Goal: Navigation & Orientation: Find specific page/section

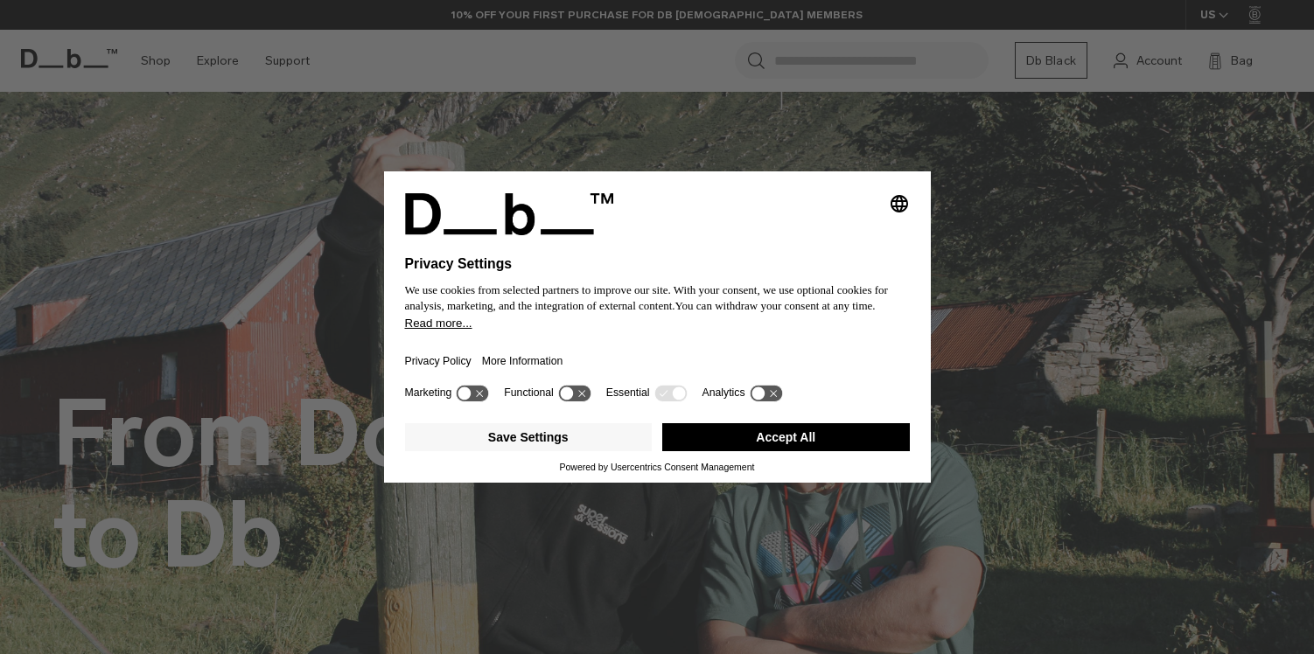
click at [174, 87] on div "Selecting an option will immediately change the language Privacy Settings We us…" at bounding box center [657, 327] width 1314 height 654
click at [733, 448] on button "Accept All" at bounding box center [786, 437] width 248 height 28
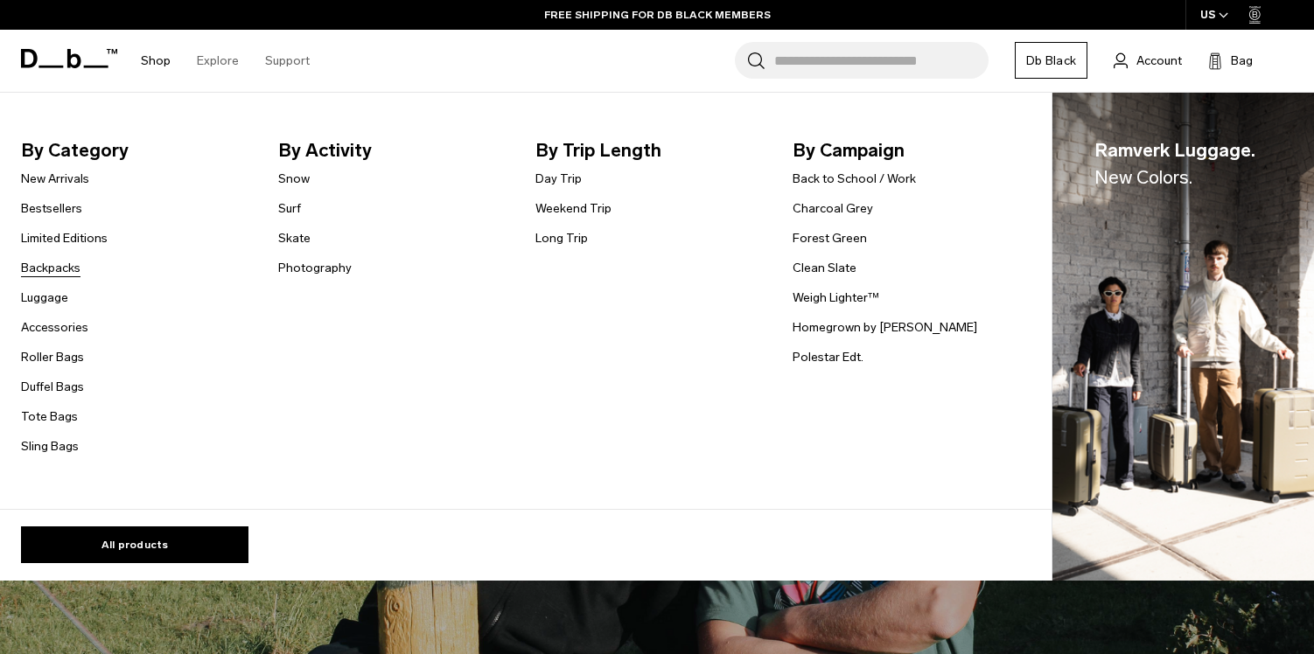
click at [56, 275] on link "Backpacks" at bounding box center [50, 268] width 59 height 18
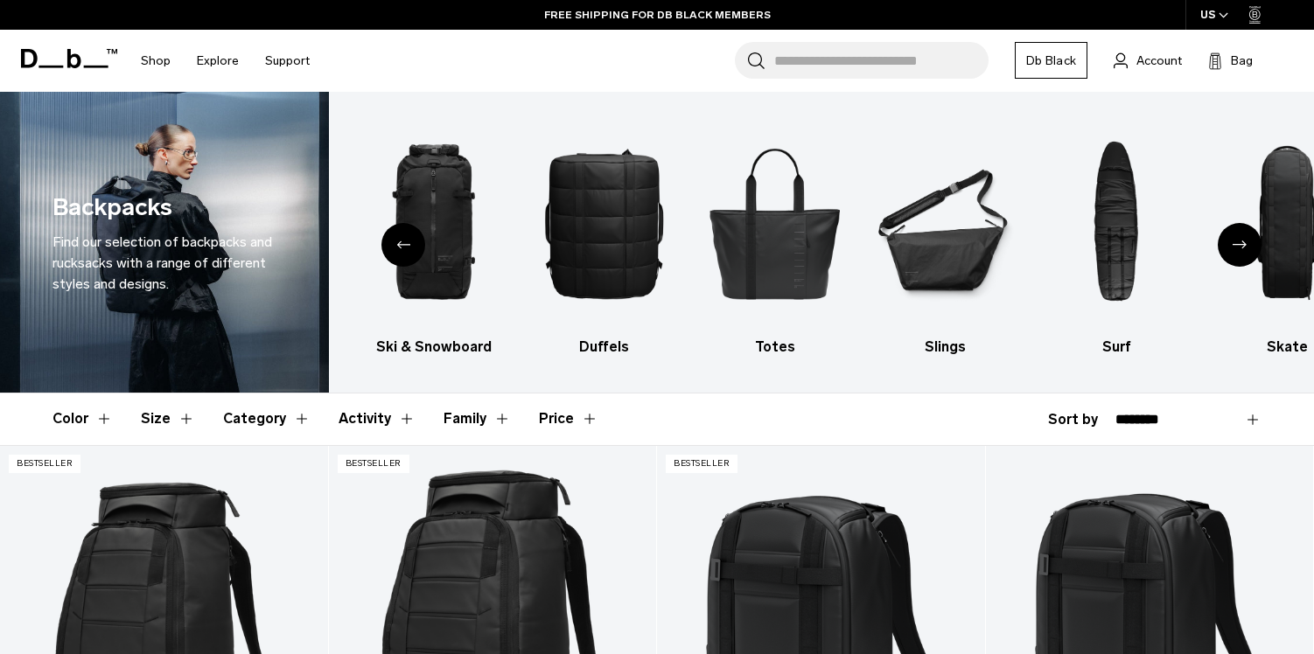
click at [1231, 239] on div "Next slide" at bounding box center [1240, 245] width 44 height 44
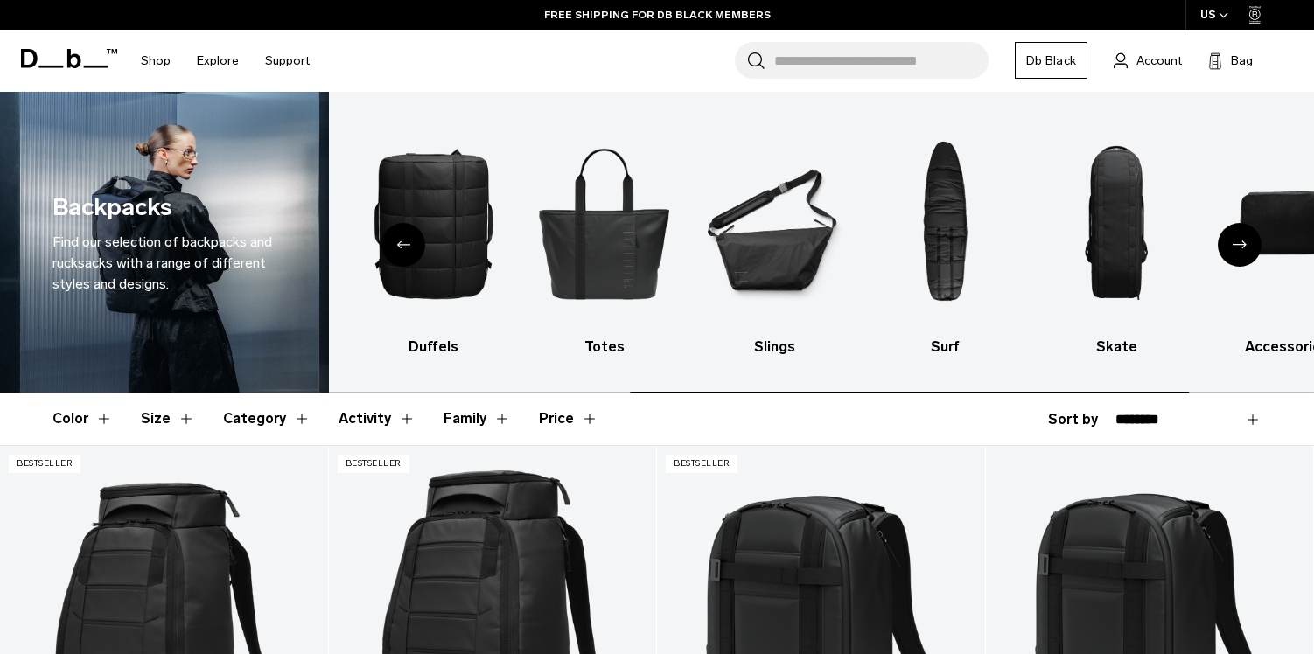
click at [1231, 239] on div "Next slide" at bounding box center [1240, 245] width 44 height 44
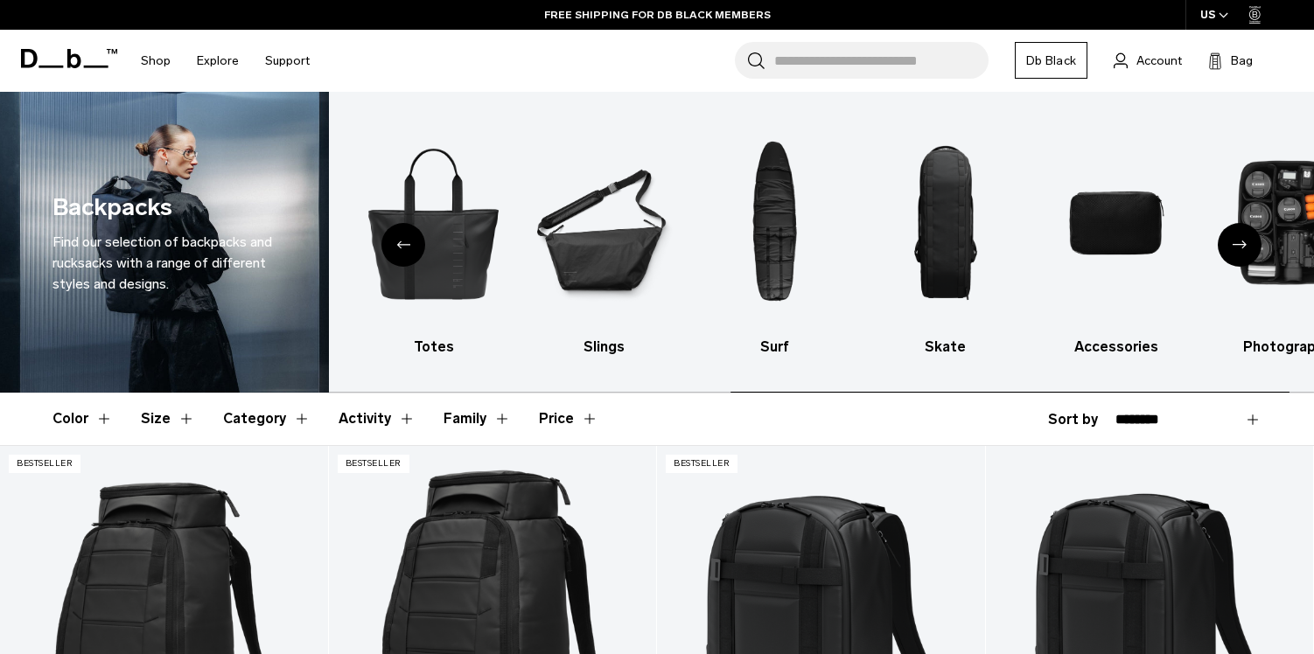
click at [1231, 239] on div "Next slide" at bounding box center [1240, 245] width 44 height 44
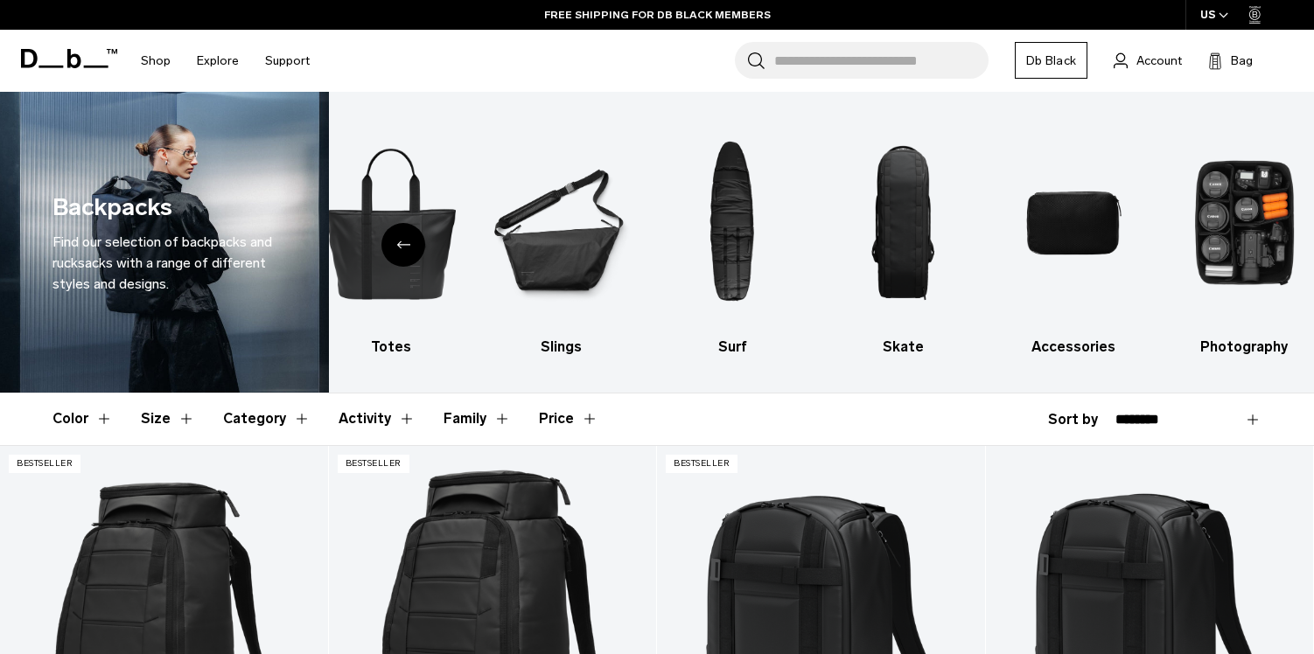
click at [391, 239] on div "Previous slide" at bounding box center [403, 245] width 44 height 44
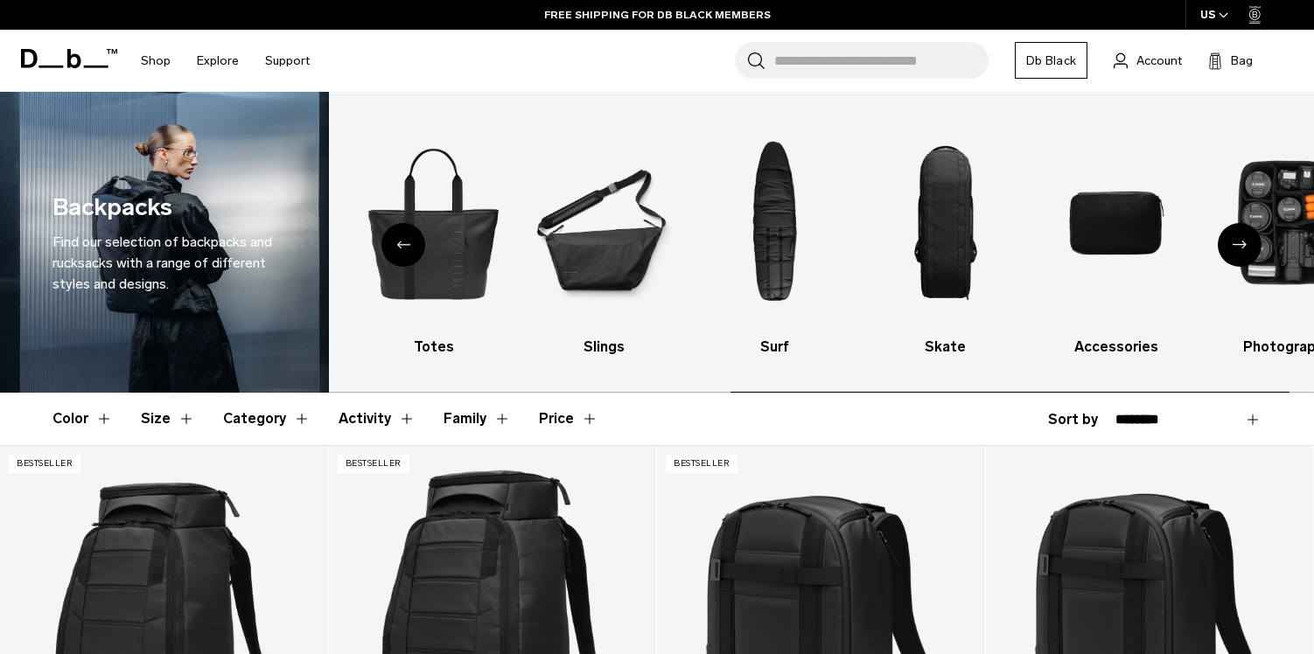
click at [391, 239] on div "Previous slide" at bounding box center [403, 245] width 44 height 44
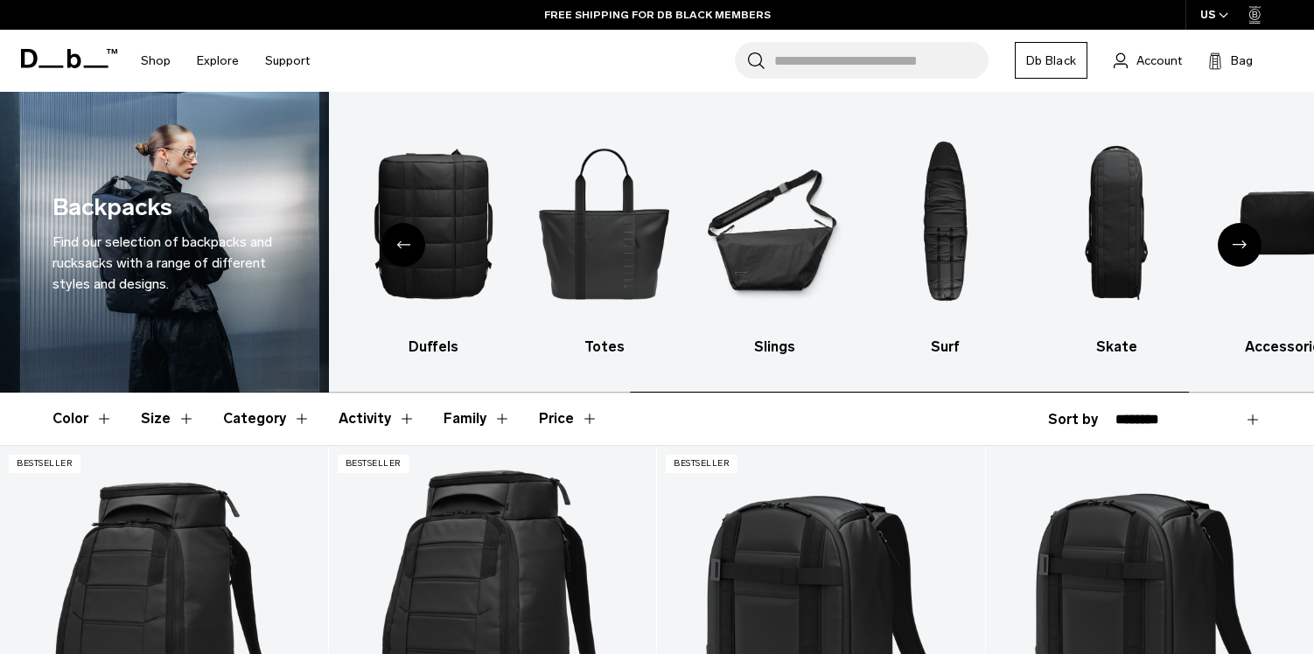
click at [391, 239] on div "Previous slide" at bounding box center [403, 245] width 44 height 44
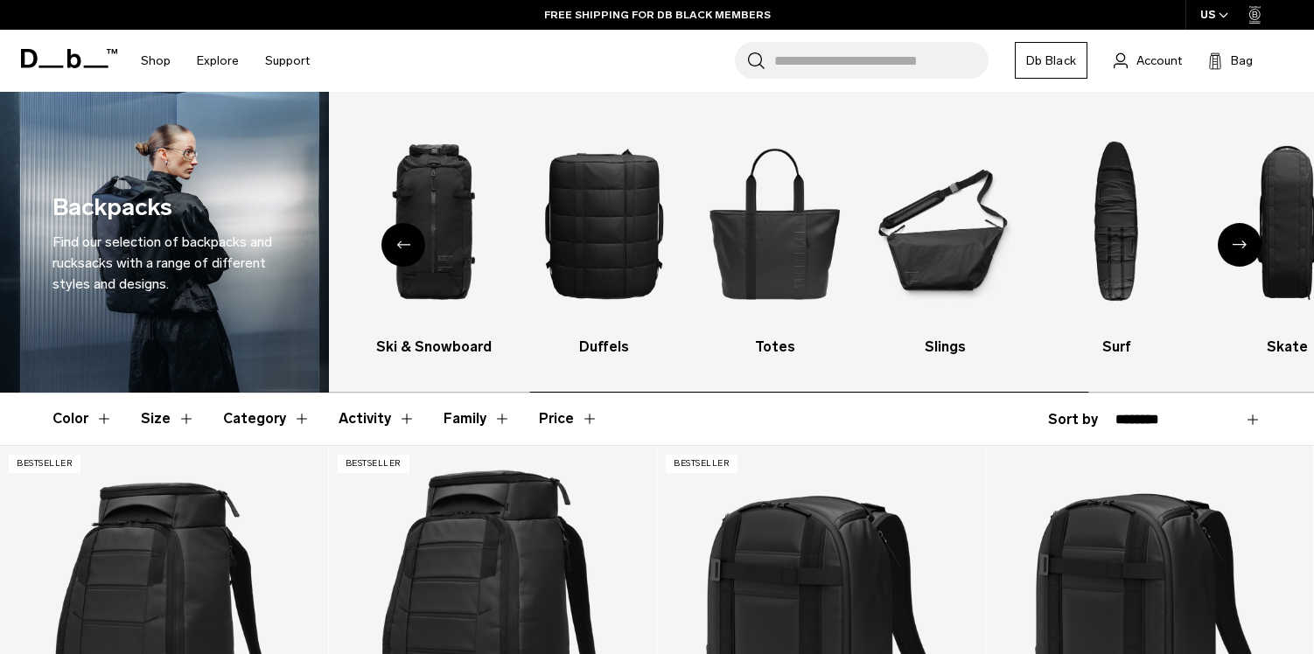
click at [391, 239] on div "Previous slide" at bounding box center [403, 245] width 44 height 44
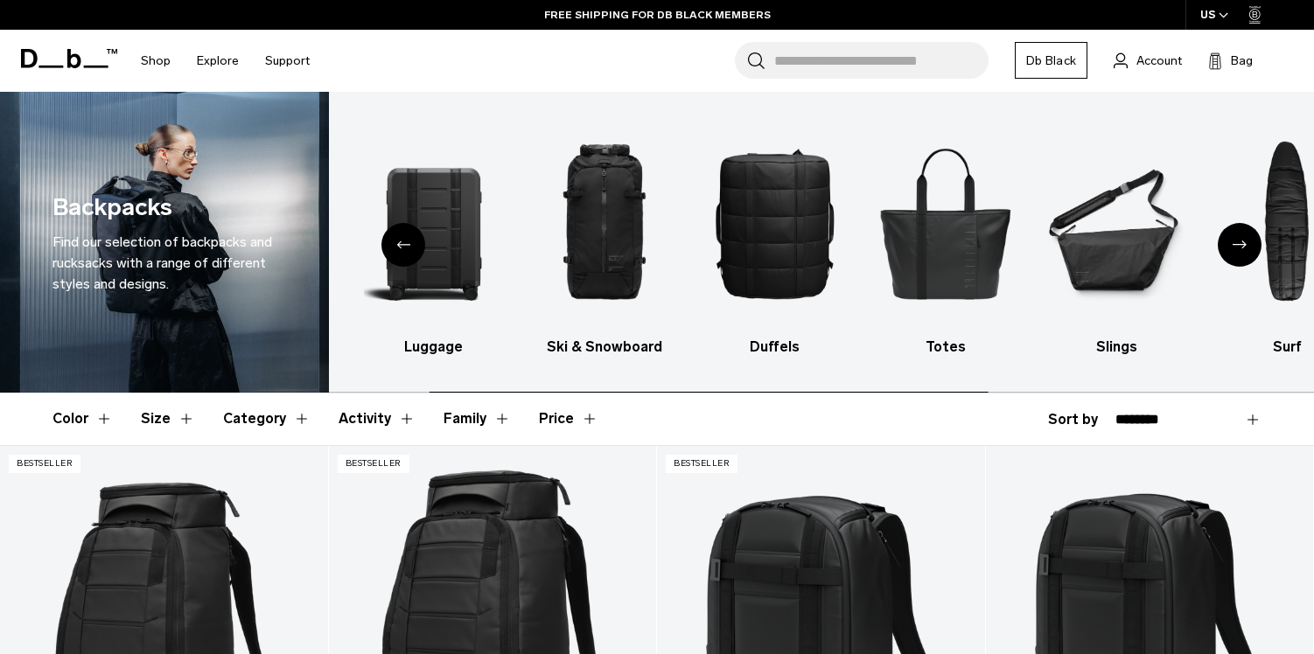
click at [391, 239] on div "Previous slide" at bounding box center [403, 245] width 44 height 44
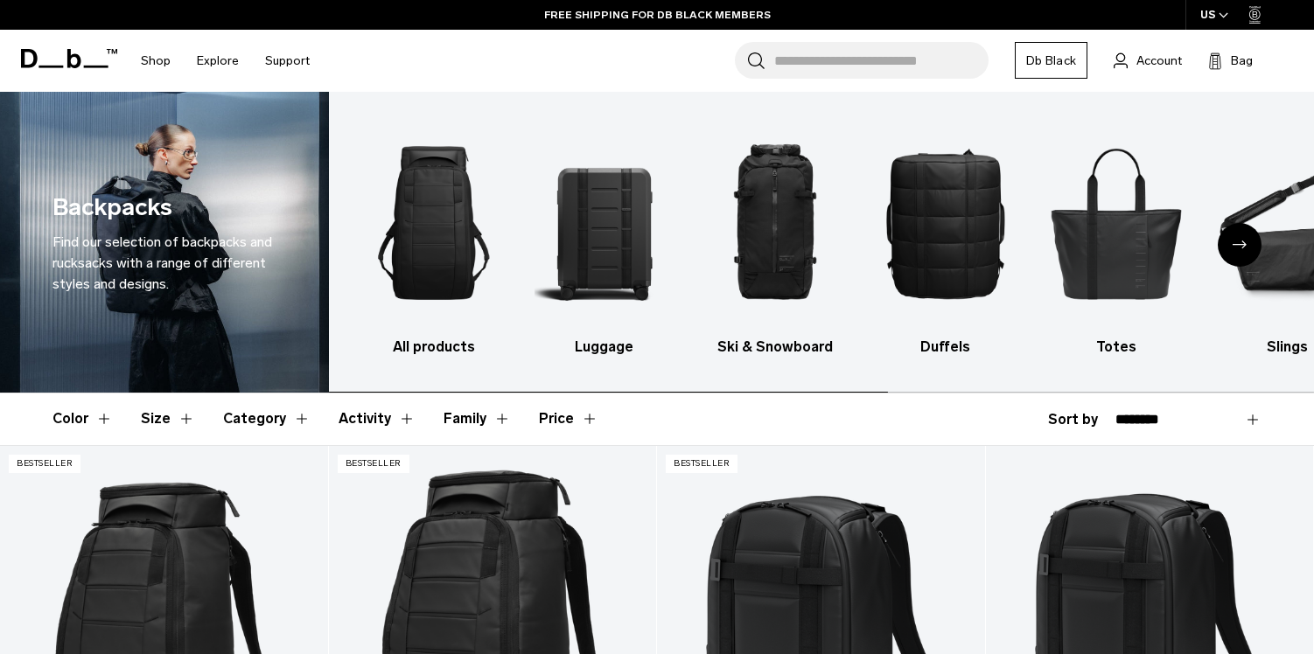
click at [391, 239] on img "1 / 10" at bounding box center [434, 223] width 140 height 210
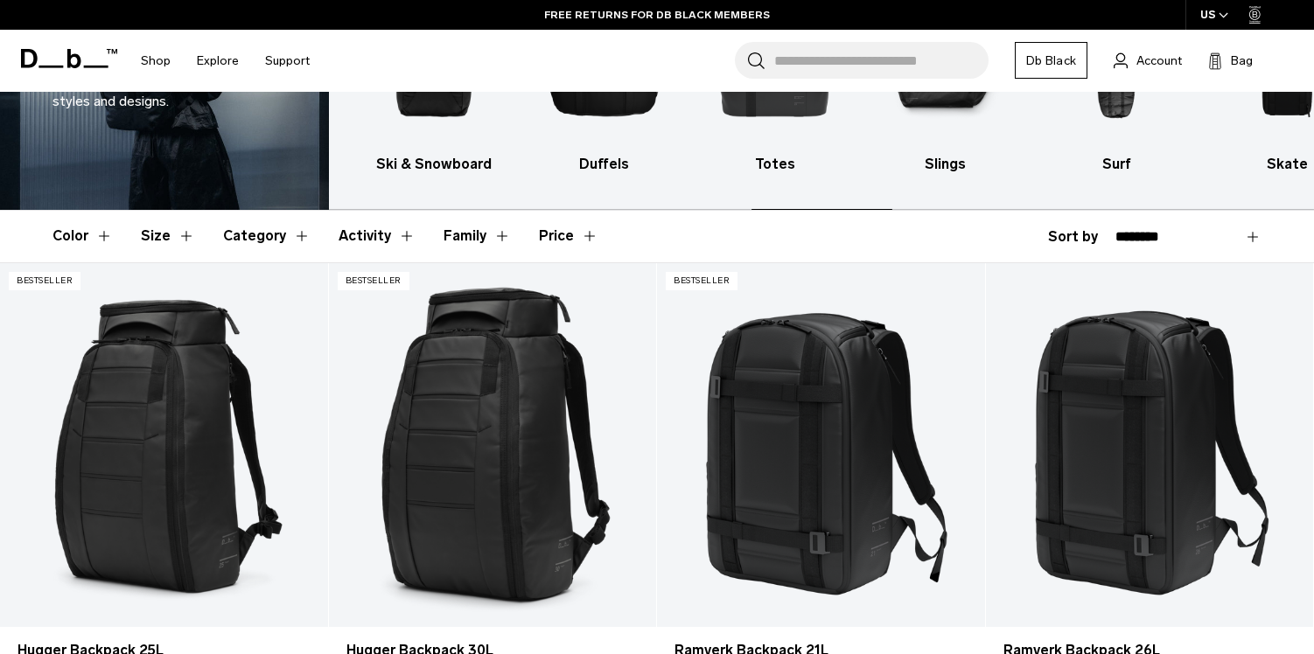
scroll to position [389, 0]
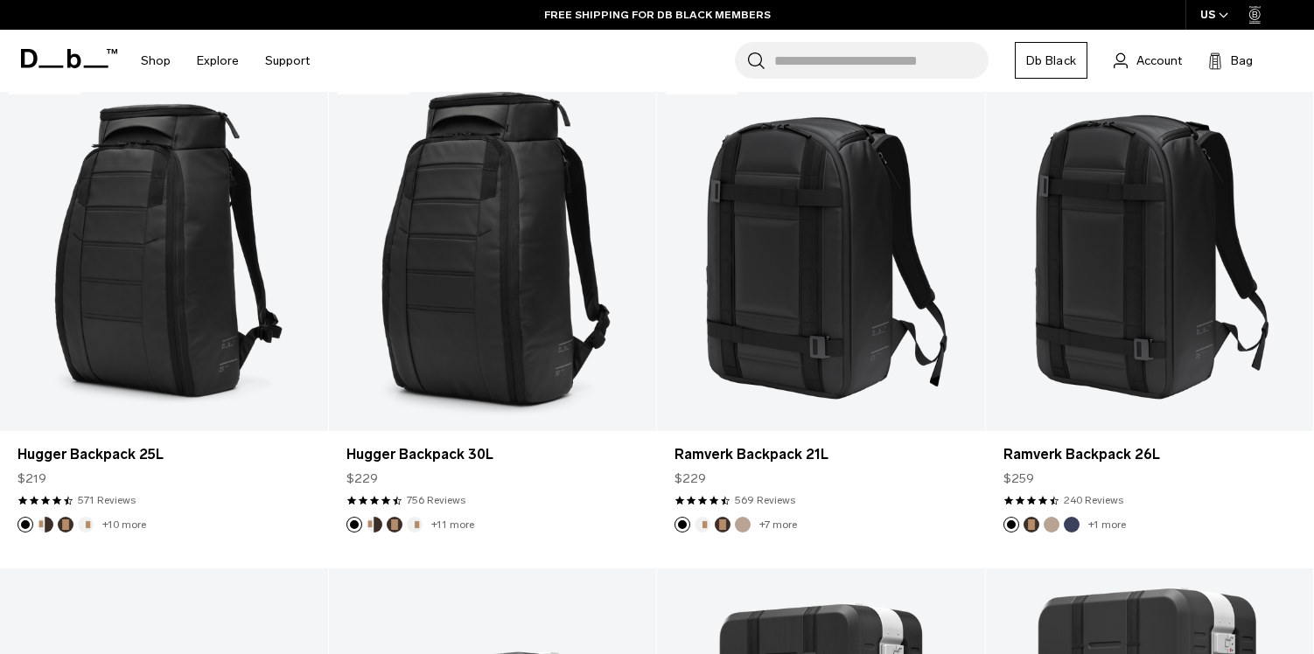
scroll to position [274, 0]
